Goal: Information Seeking & Learning: Learn about a topic

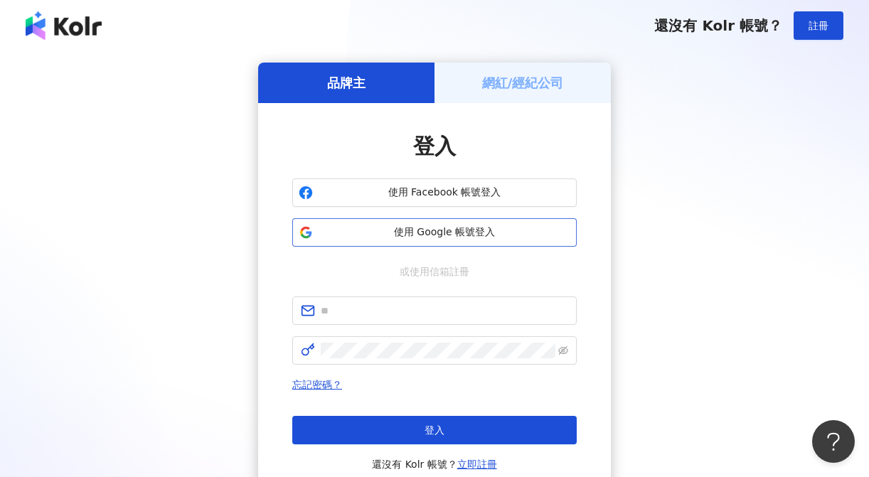
click at [488, 229] on span "使用 Google 帳號登入" at bounding box center [445, 232] width 252 height 14
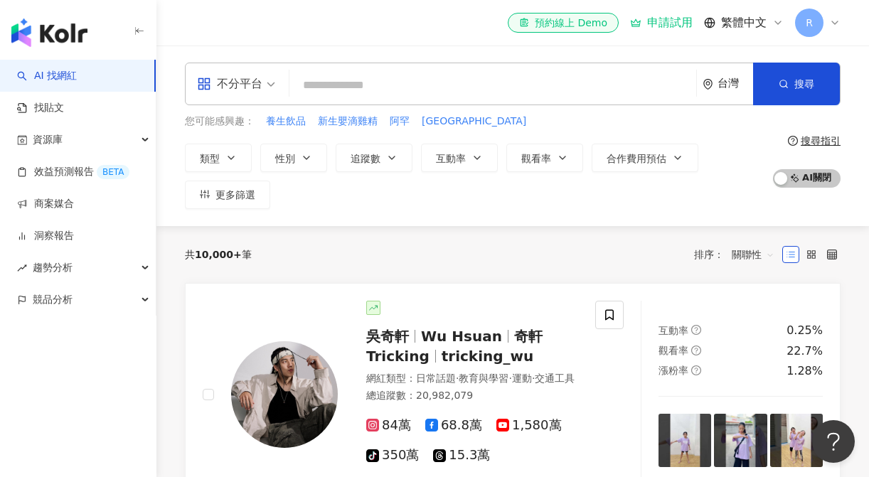
click at [374, 80] on input "search" at bounding box center [492, 85] width 395 height 27
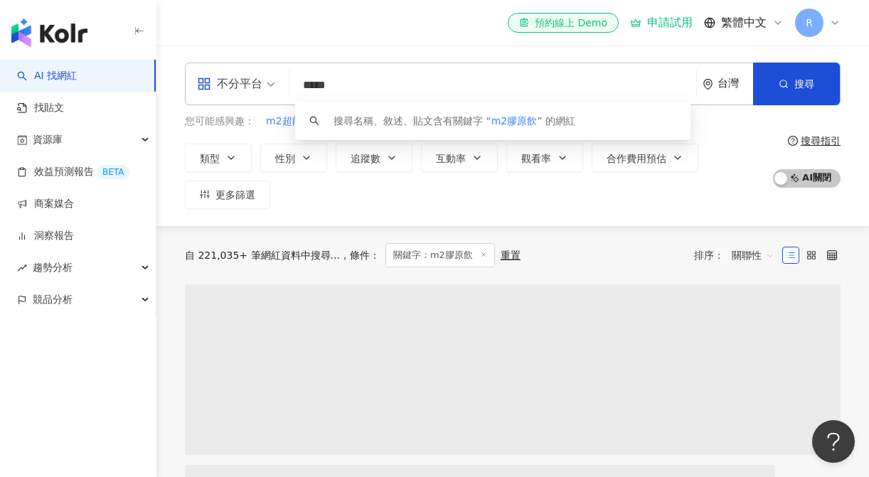
type input "*****"
click at [137, 32] on icon "button" at bounding box center [139, 31] width 11 height 11
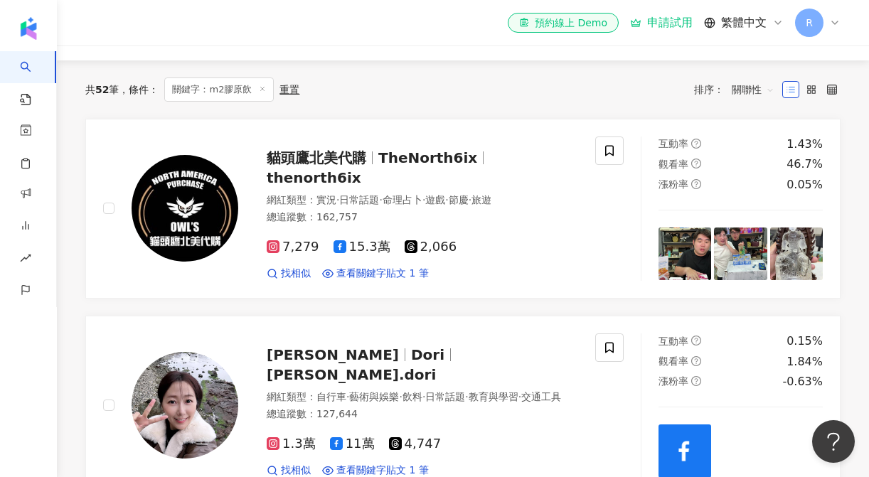
scroll to position [124, 0]
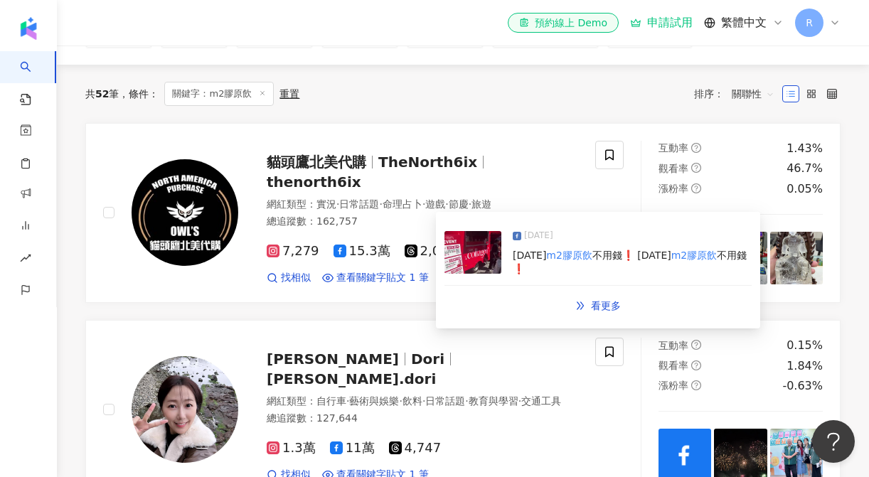
click at [464, 258] on img at bounding box center [472, 252] width 57 height 43
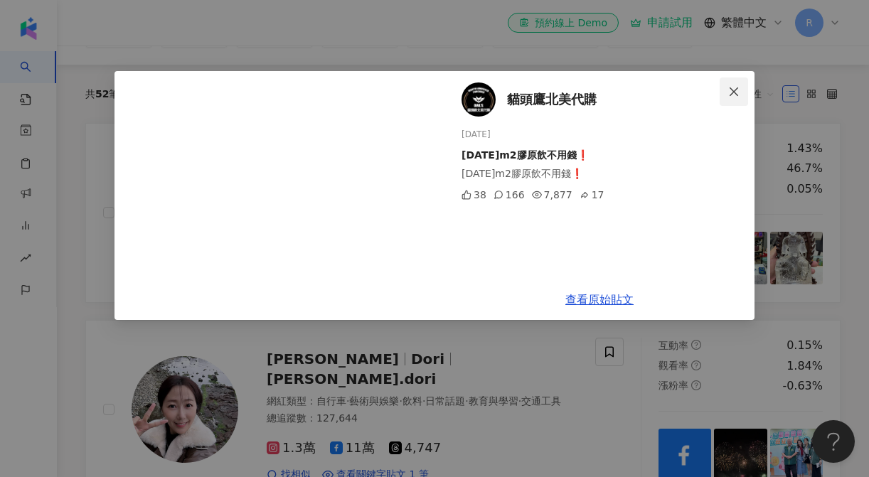
click at [732, 89] on icon "close" at bounding box center [734, 91] width 9 height 9
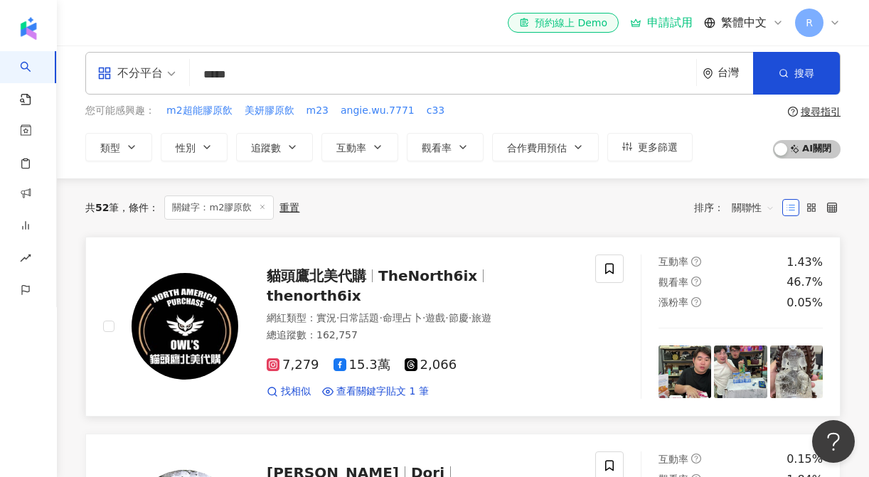
scroll to position [0, 0]
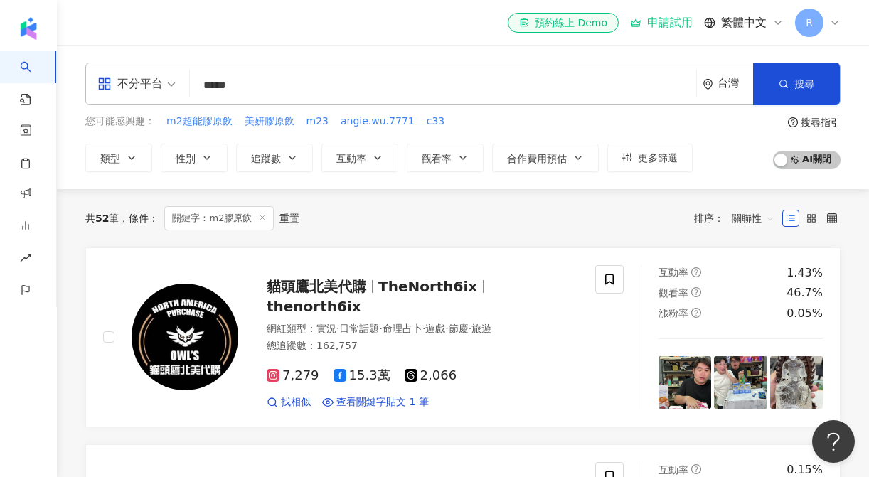
click at [153, 87] on div "不分平台" at bounding box center [129, 84] width 65 height 23
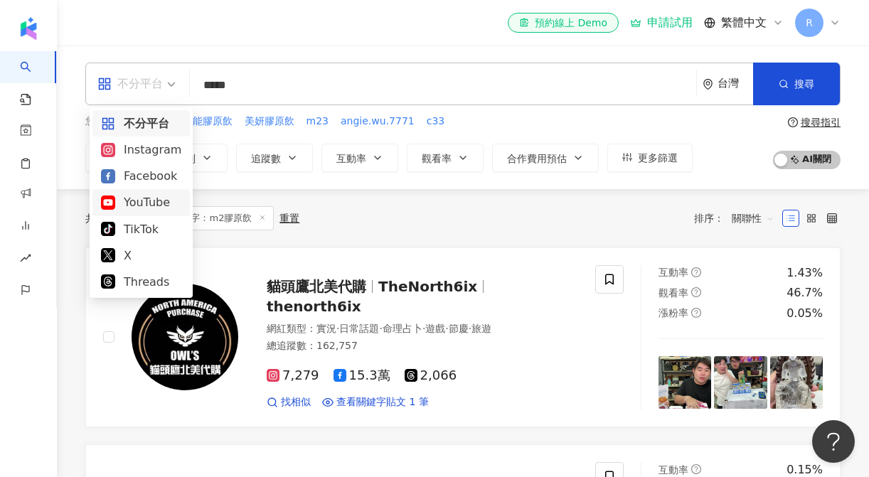
click at [134, 203] on div "YouTube" at bounding box center [141, 202] width 80 height 18
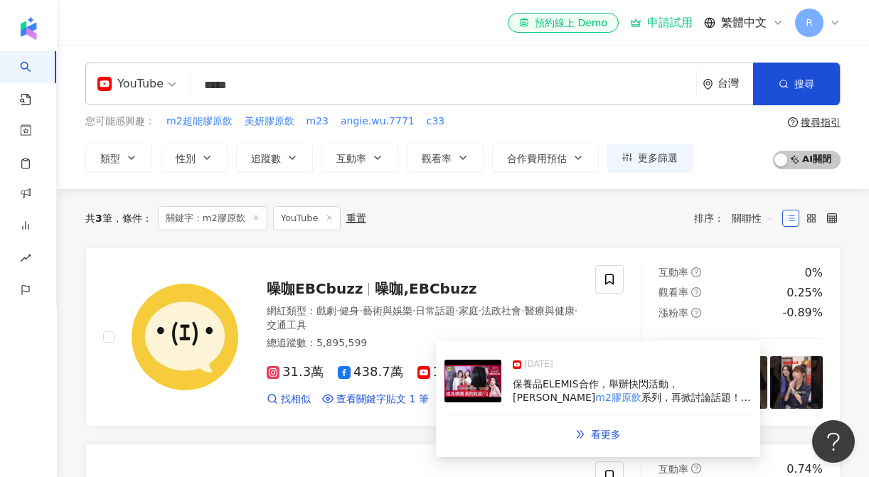
click at [491, 385] on img at bounding box center [472, 381] width 57 height 43
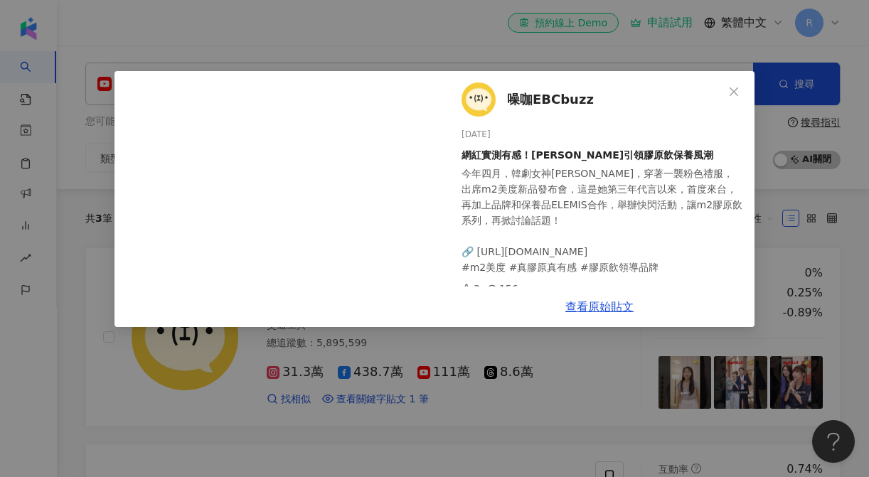
scroll to position [10, 0]
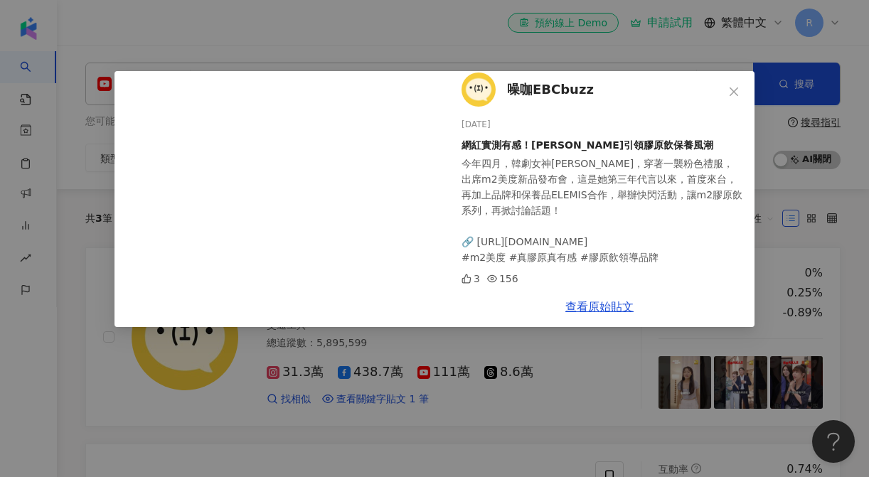
click at [511, 399] on div "噪咖EBCbuzz [DATE] 網紅實測有感！[PERSON_NAME]引領膠原飲保養風潮 今年四月，韓劇女神[PERSON_NAME]，穿著一襲粉色禮服，…" at bounding box center [434, 238] width 869 height 477
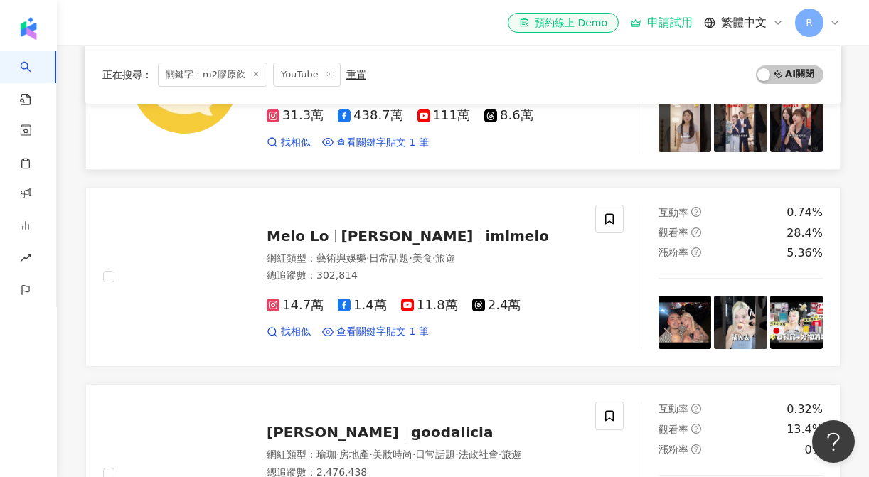
scroll to position [332, 0]
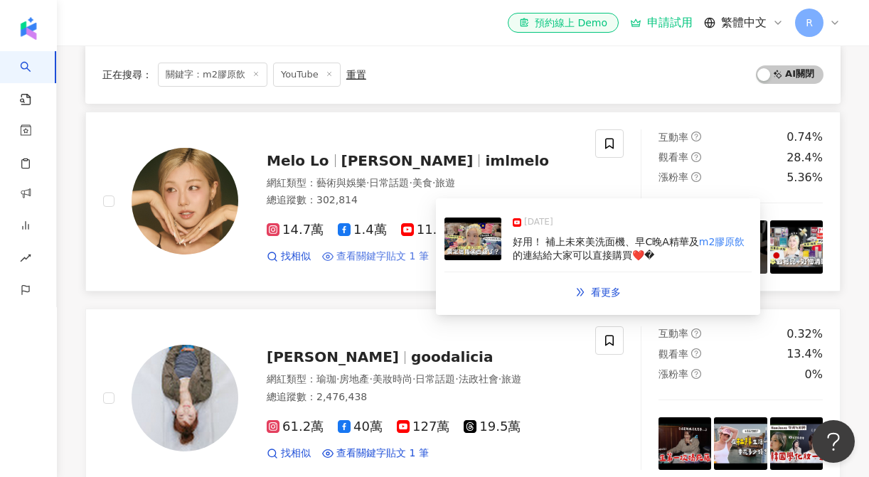
click at [371, 258] on span "查看關鍵字貼文 1 筆" at bounding box center [382, 257] width 92 height 14
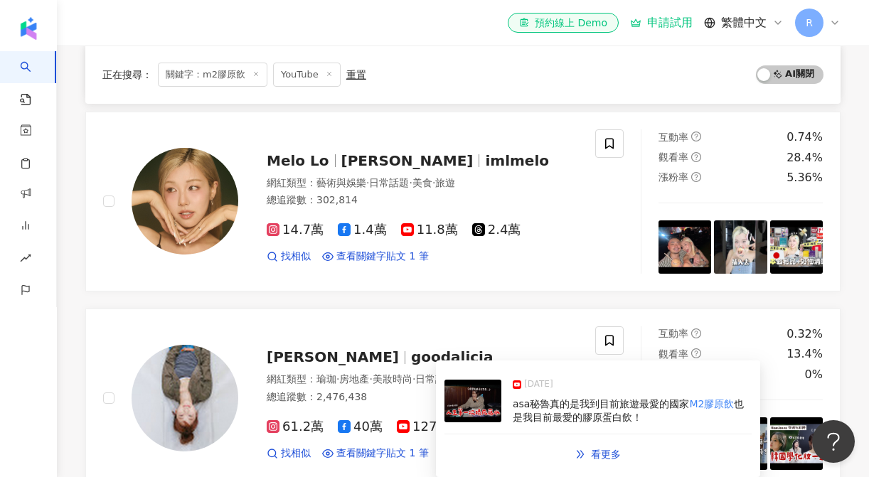
click at [465, 407] on img at bounding box center [472, 401] width 57 height 43
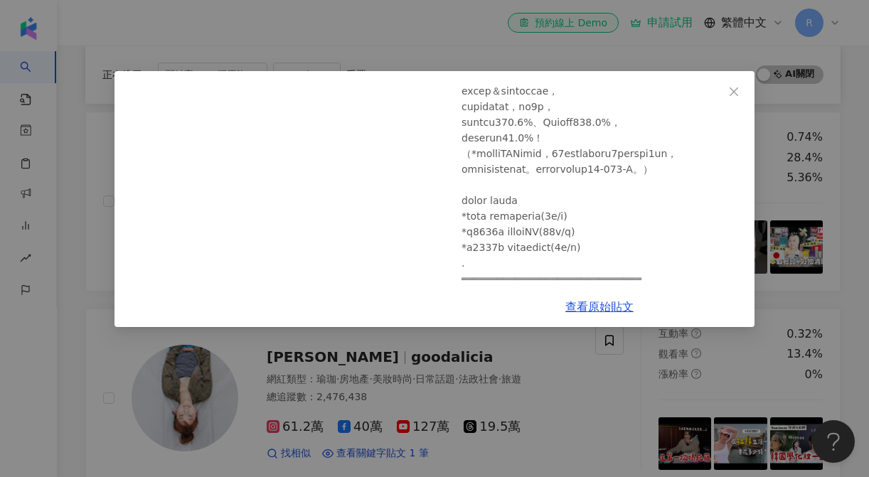
scroll to position [354, 0]
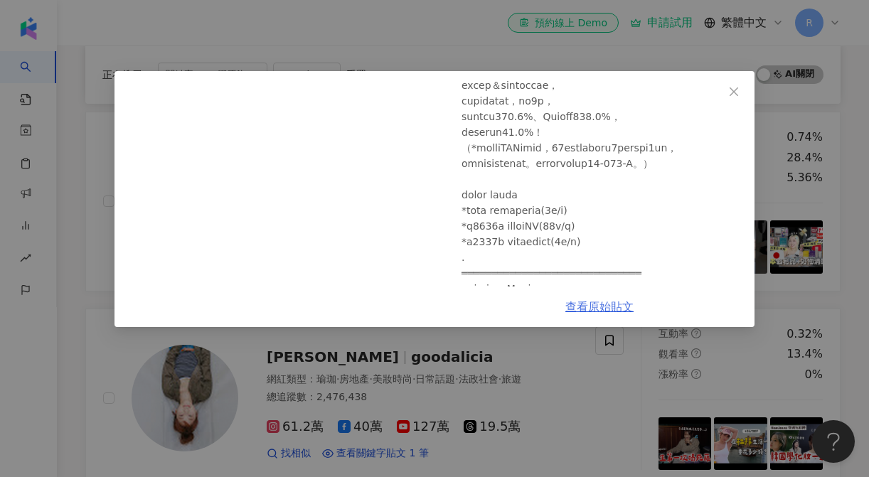
click at [599, 304] on link "查看原始貼文" at bounding box center [599, 307] width 68 height 14
